Goal: Navigation & Orientation: Find specific page/section

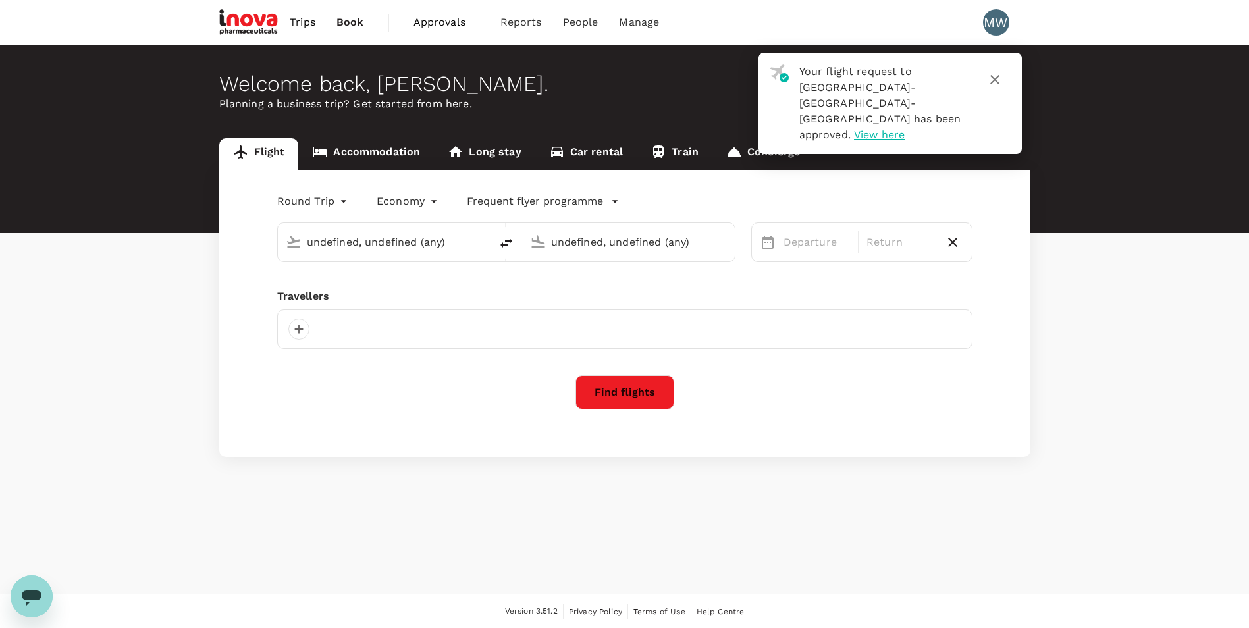
type input "[GEOGRAPHIC_DATA], [GEOGRAPHIC_DATA] (any)"
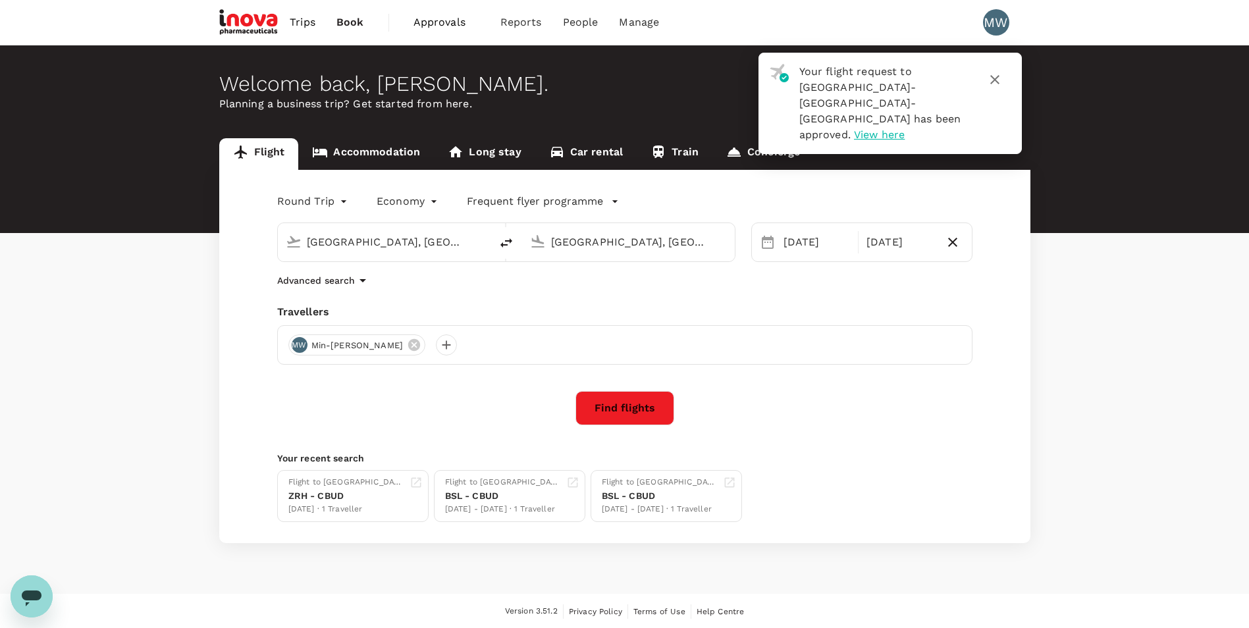
click at [1004, 78] on button "button" at bounding box center [995, 80] width 32 height 32
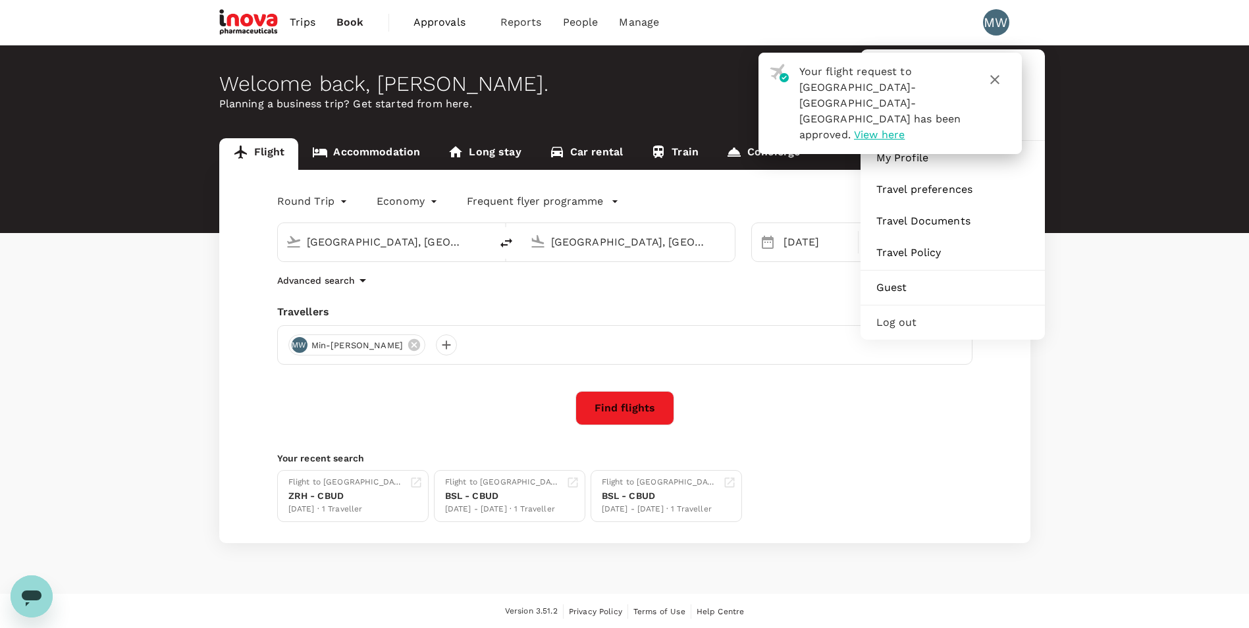
click at [987, 14] on div "MW" at bounding box center [996, 22] width 26 height 26
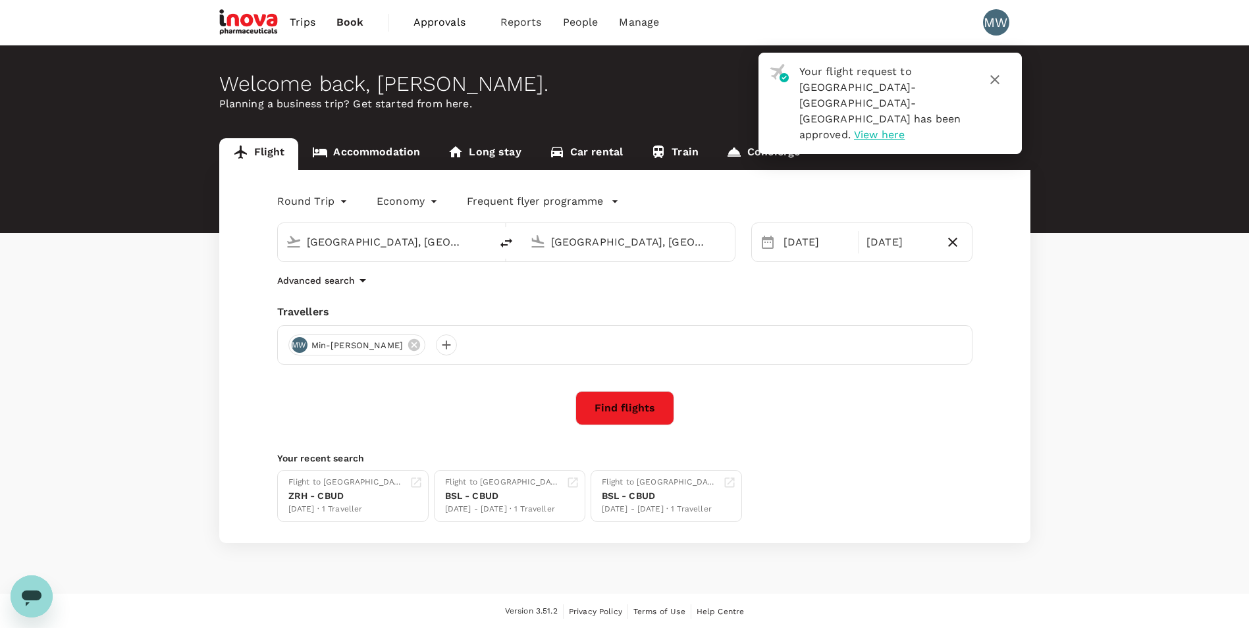
click at [987, 21] on div "MW" at bounding box center [996, 22] width 26 height 26
drag, startPoint x: 995, startPoint y: 30, endPoint x: 996, endPoint y: 84, distance: 54.7
click at [996, 84] on div "Your flight request to [GEOGRAPHIC_DATA]-[GEOGRAPHIC_DATA]-[GEOGRAPHIC_DATA] ha…" at bounding box center [624, 315] width 1249 height 630
click at [996, 84] on icon "button" at bounding box center [995, 80] width 16 height 16
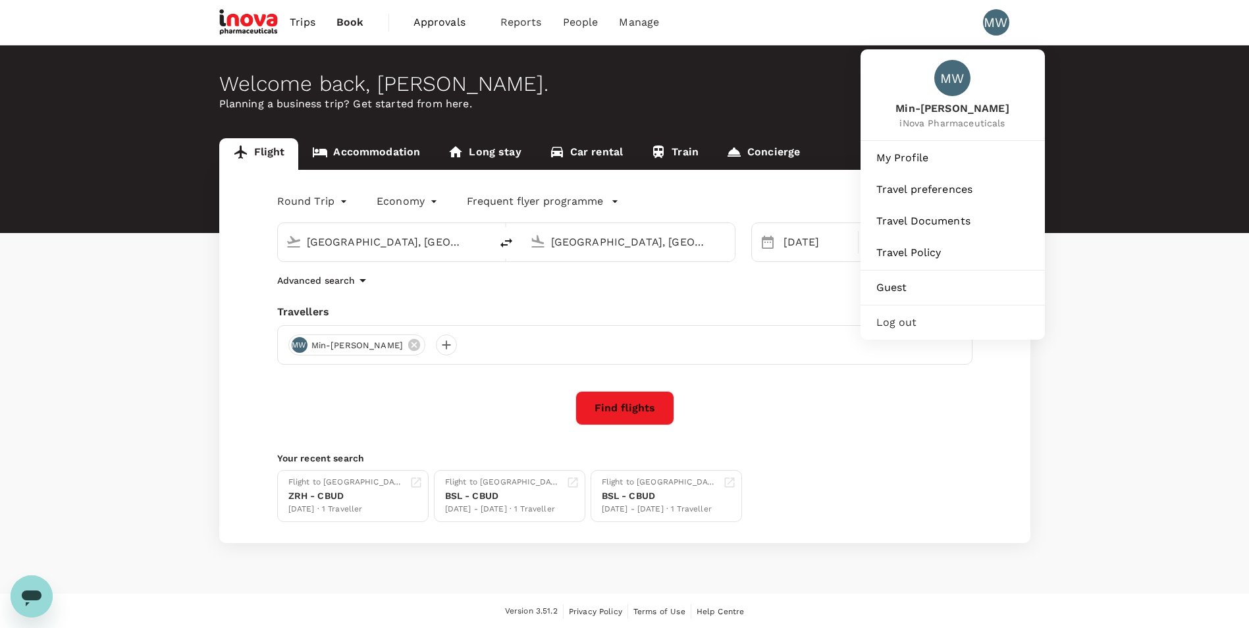
click at [1000, 30] on div "MW" at bounding box center [996, 22] width 26 height 26
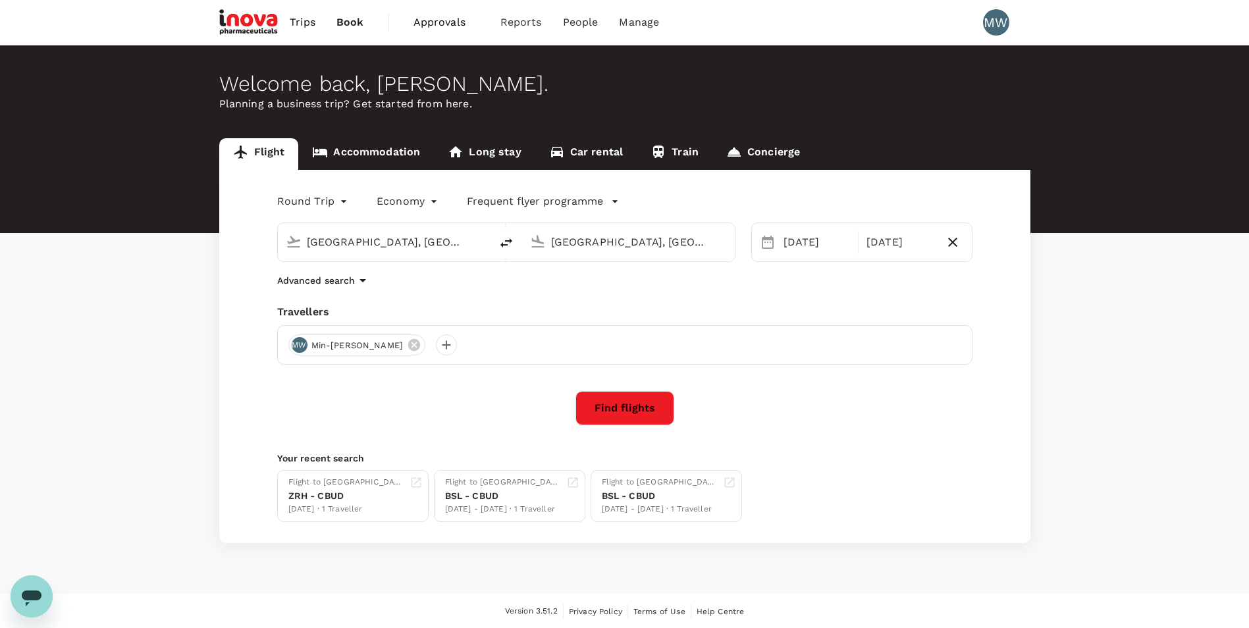
click at [1000, 30] on div "MW" at bounding box center [996, 22] width 26 height 26
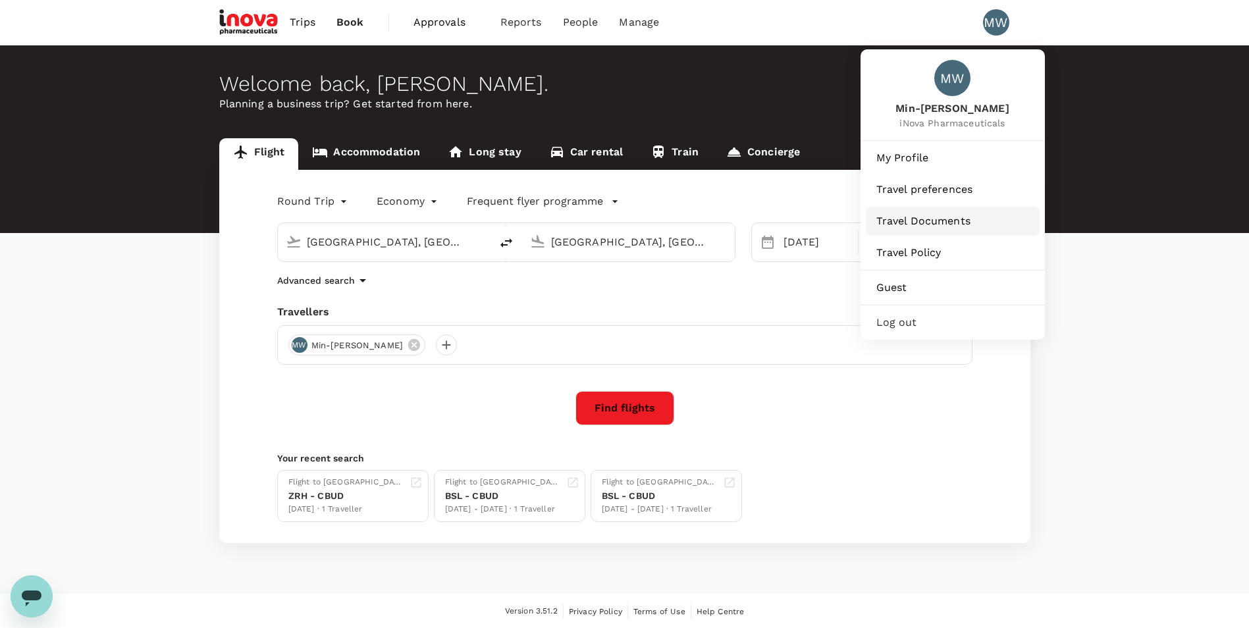
click at [946, 220] on span "Travel Documents" at bounding box center [953, 221] width 153 height 16
